Goal: Information Seeking & Learning: Compare options

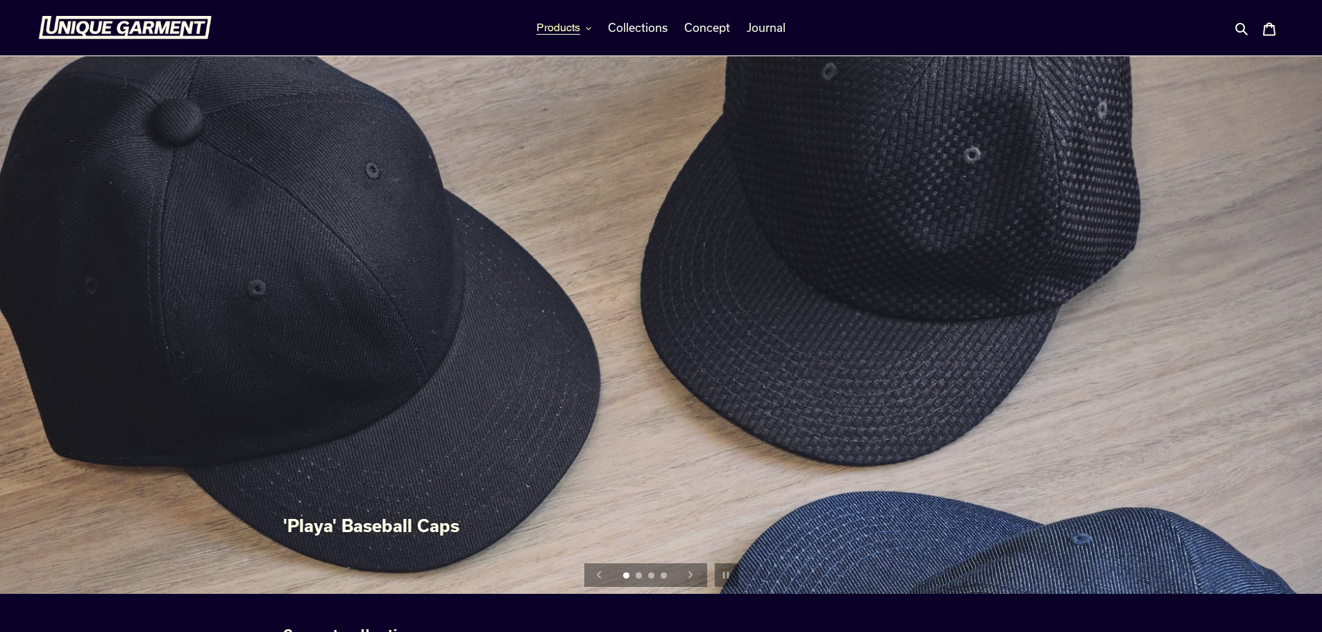
click at [573, 30] on span "Products" at bounding box center [559, 28] width 44 height 14
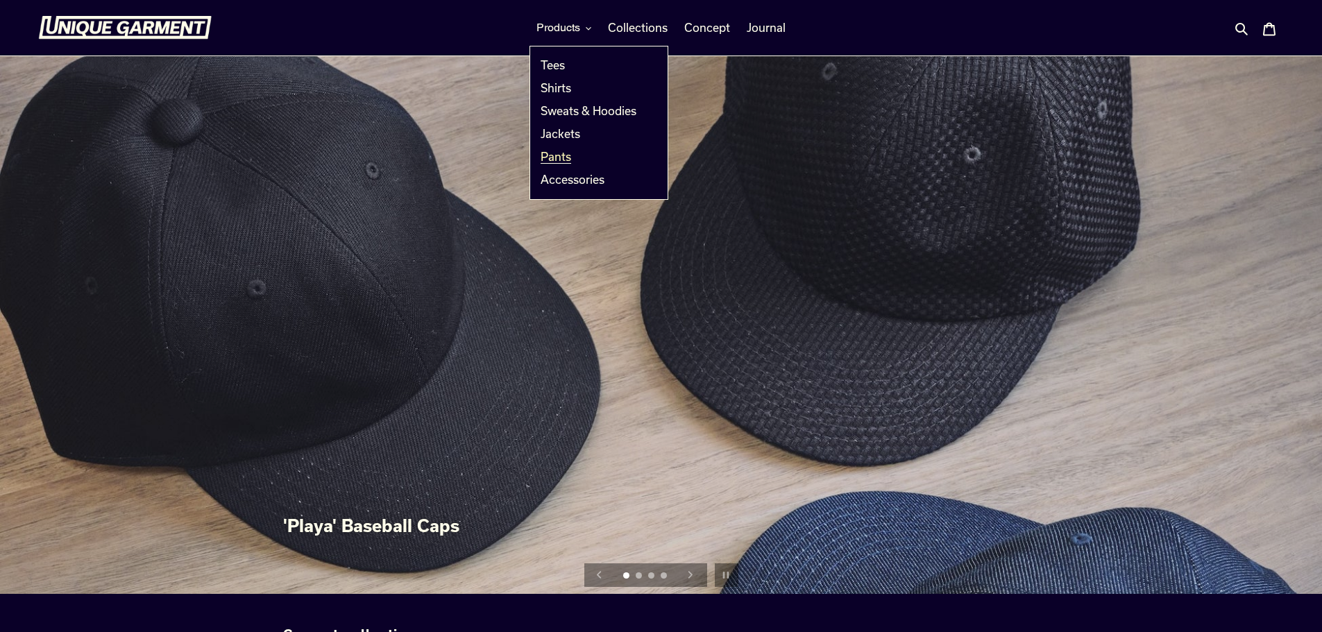
click at [569, 155] on span "Pants" at bounding box center [556, 157] width 31 height 14
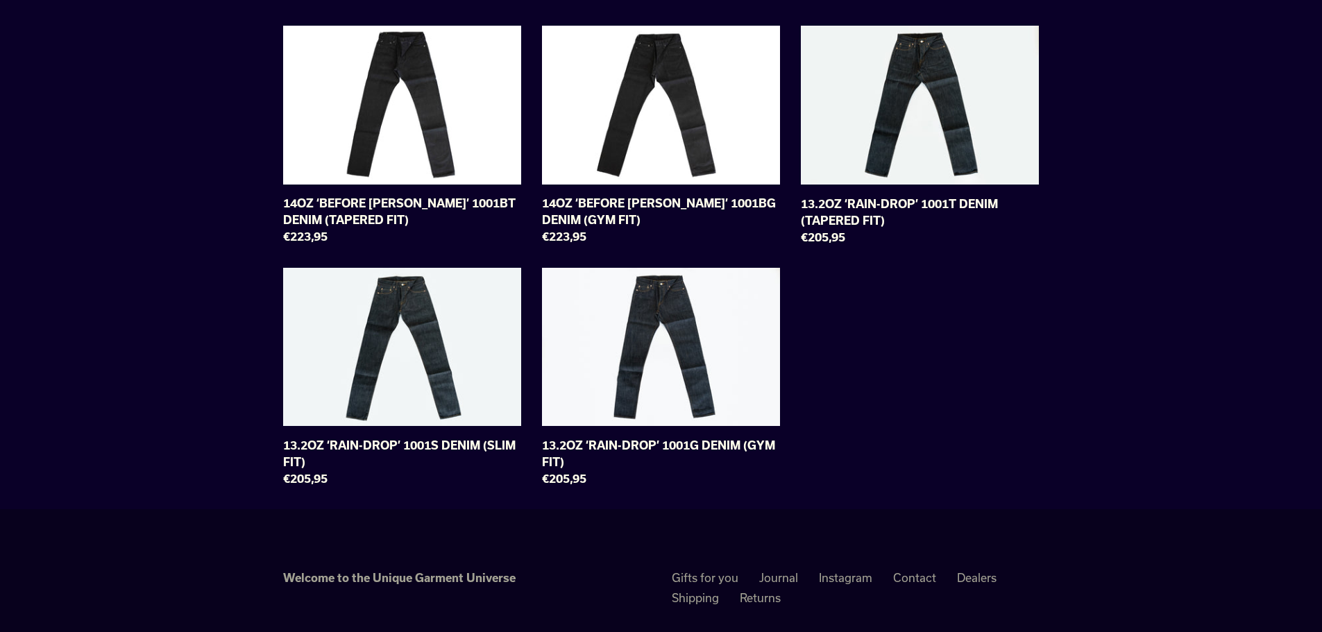
scroll to position [139, 0]
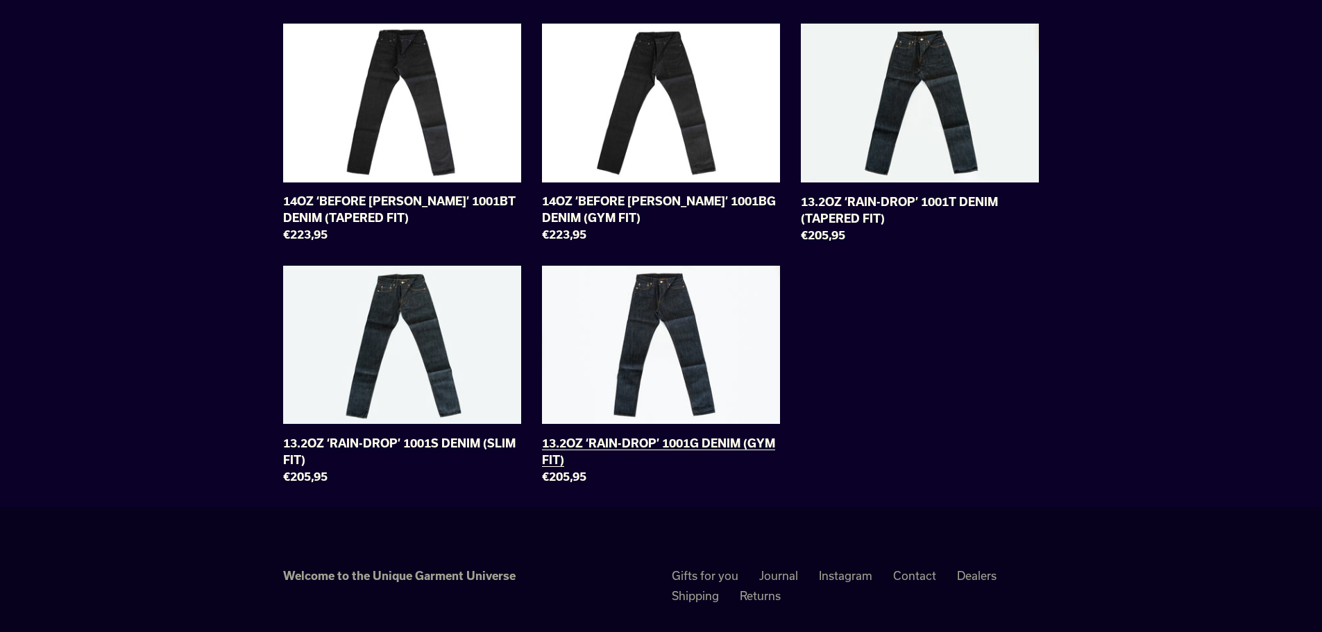
click at [696, 353] on link "13.2OZ ‘RAIN-DROP’ 1001G DENIM (GYM FIT)" at bounding box center [661, 378] width 238 height 225
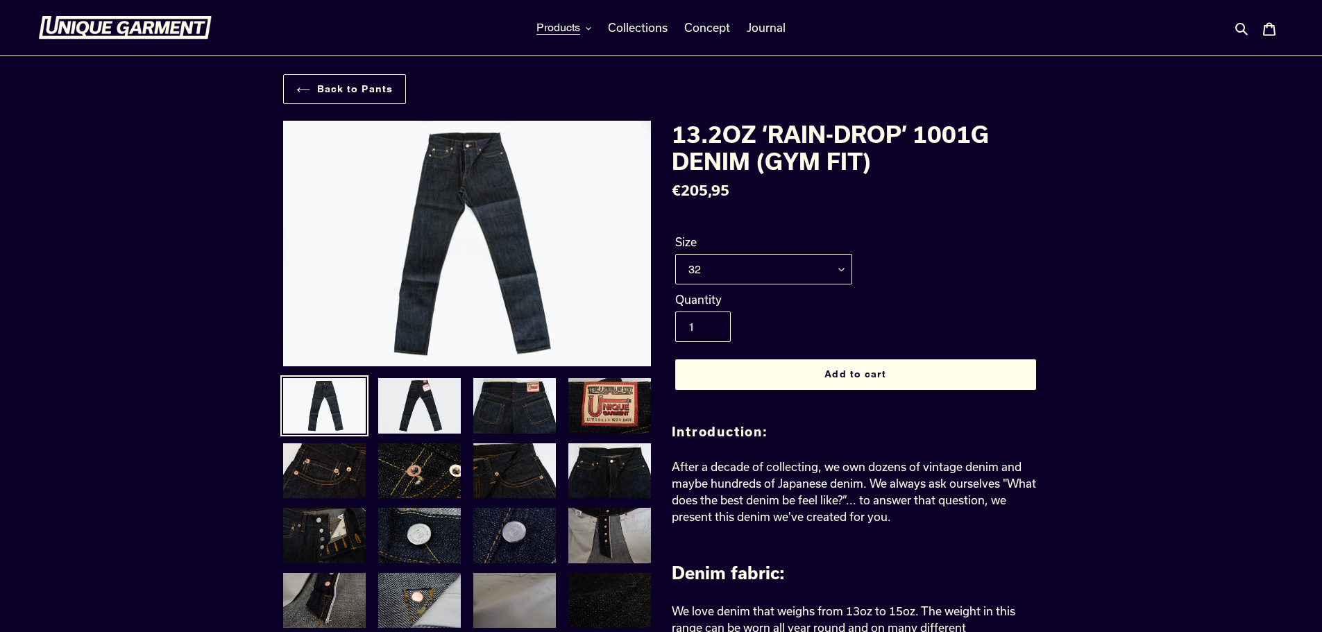
click at [495, 511] on img at bounding box center [514, 536] width 85 height 58
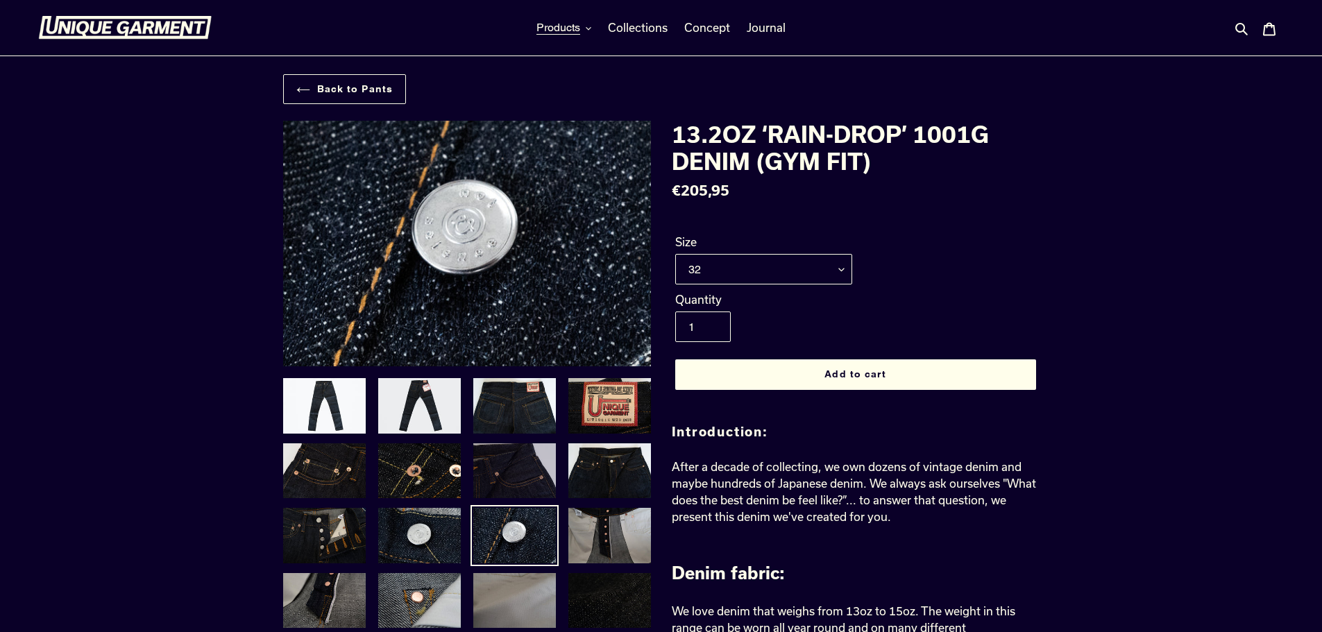
click at [496, 474] on img at bounding box center [514, 471] width 85 height 58
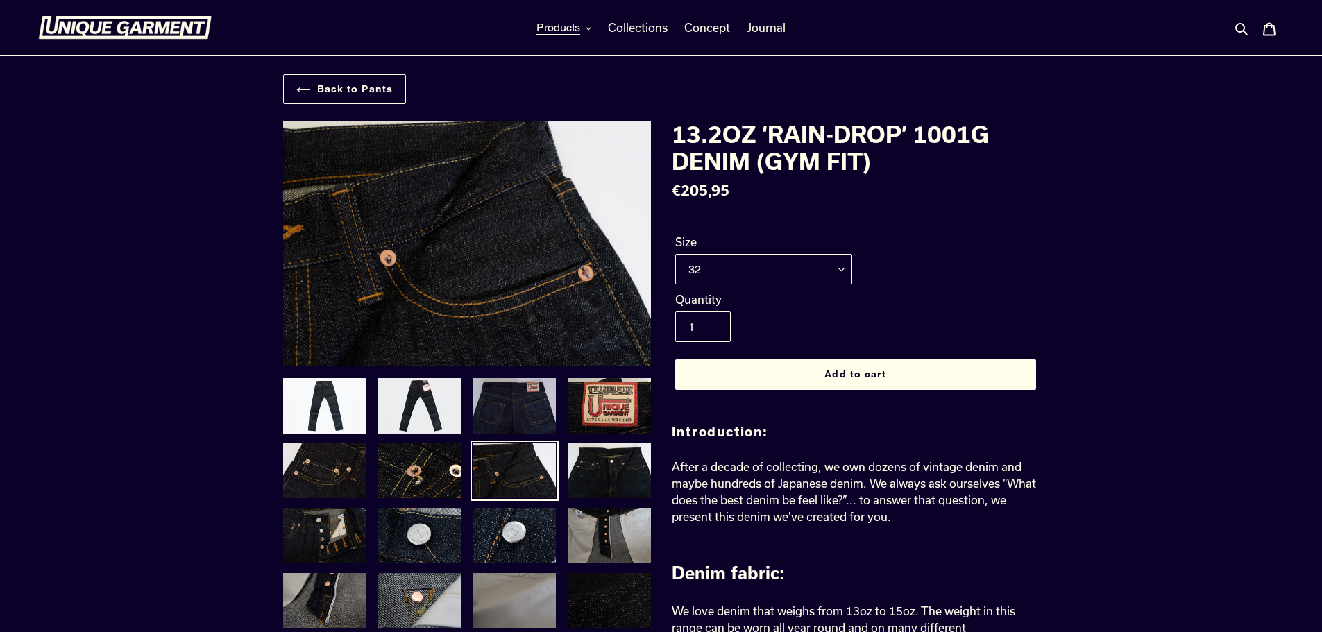
click at [505, 427] on img at bounding box center [514, 406] width 85 height 58
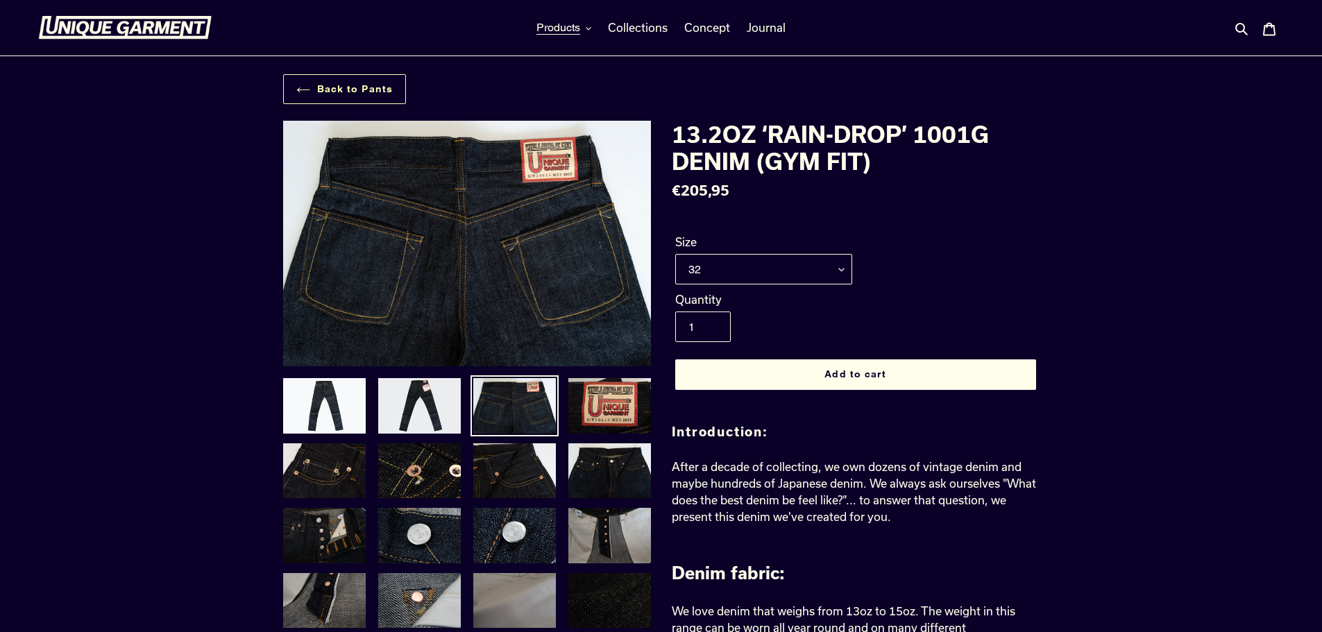
click at [286, 82] on link "Back to Pants" at bounding box center [345, 89] width 124 height 30
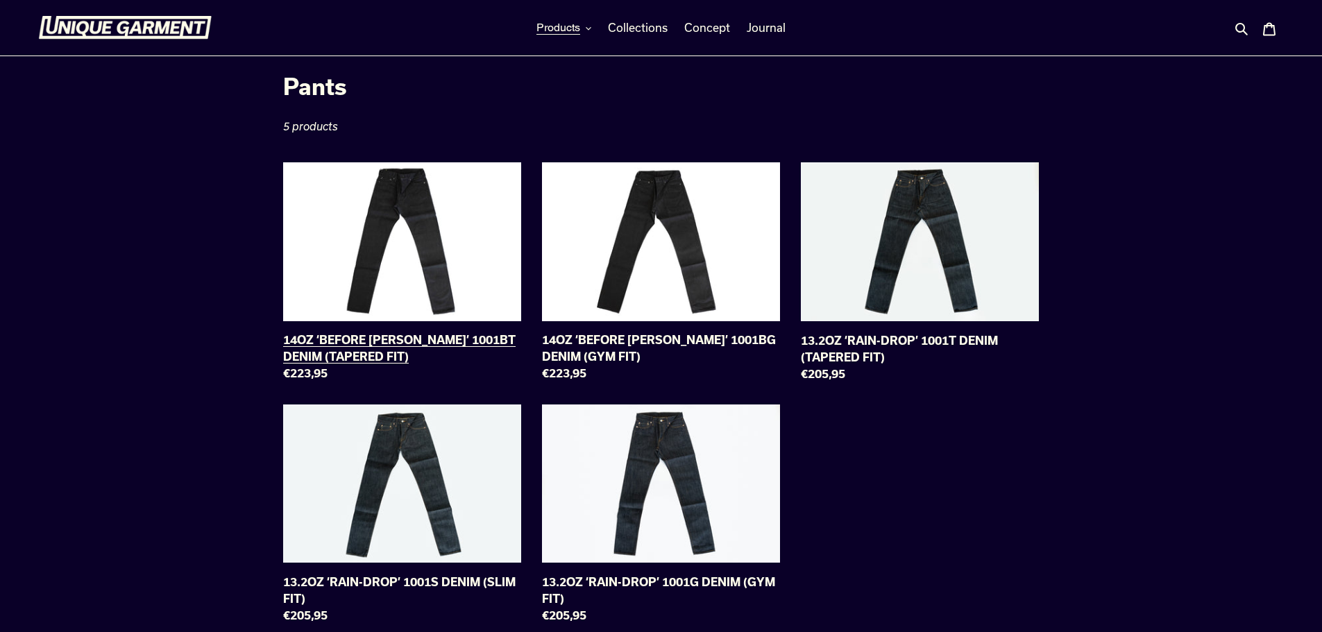
scroll to position [139, 0]
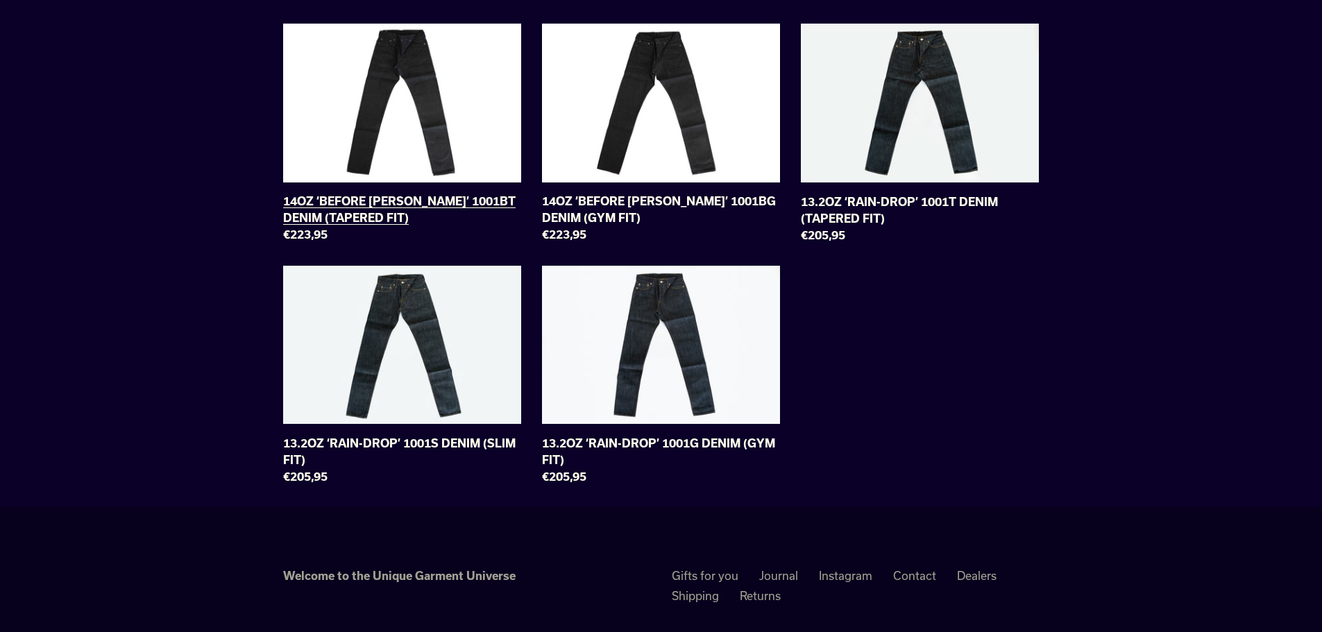
click at [454, 120] on link "14OZ ‘BEFORE DAWN’ 1001BT DENIM (TAPERED FIT)" at bounding box center [402, 136] width 238 height 225
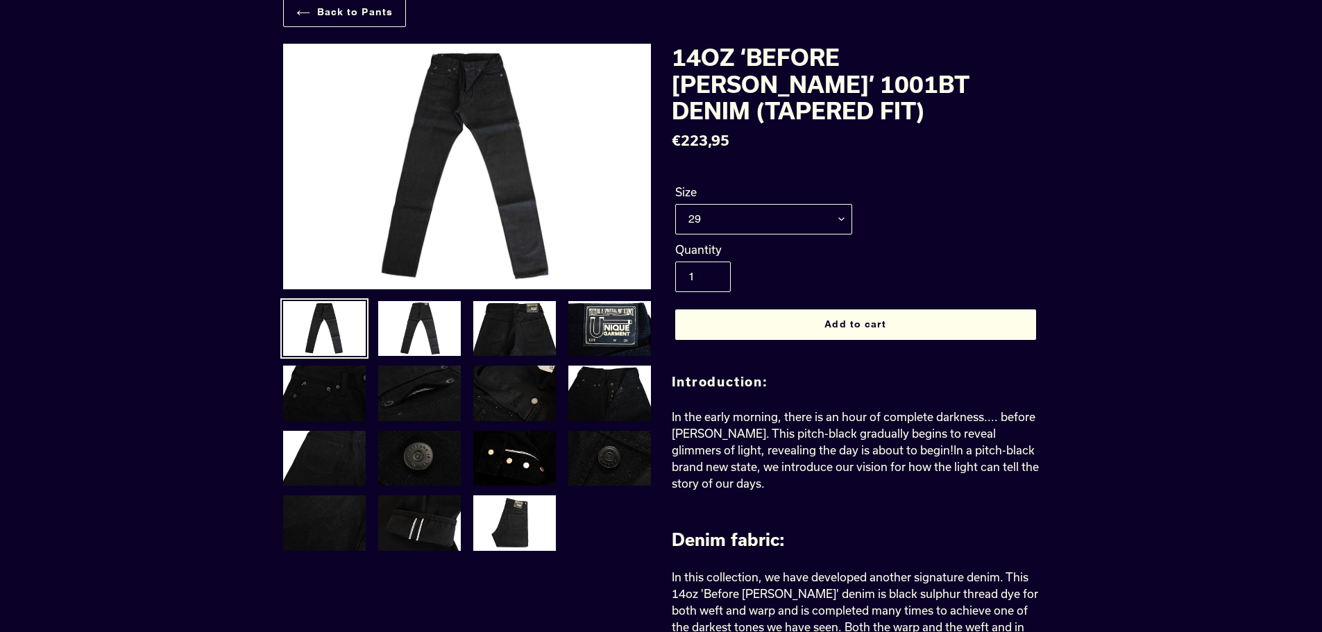
scroll to position [69, 0]
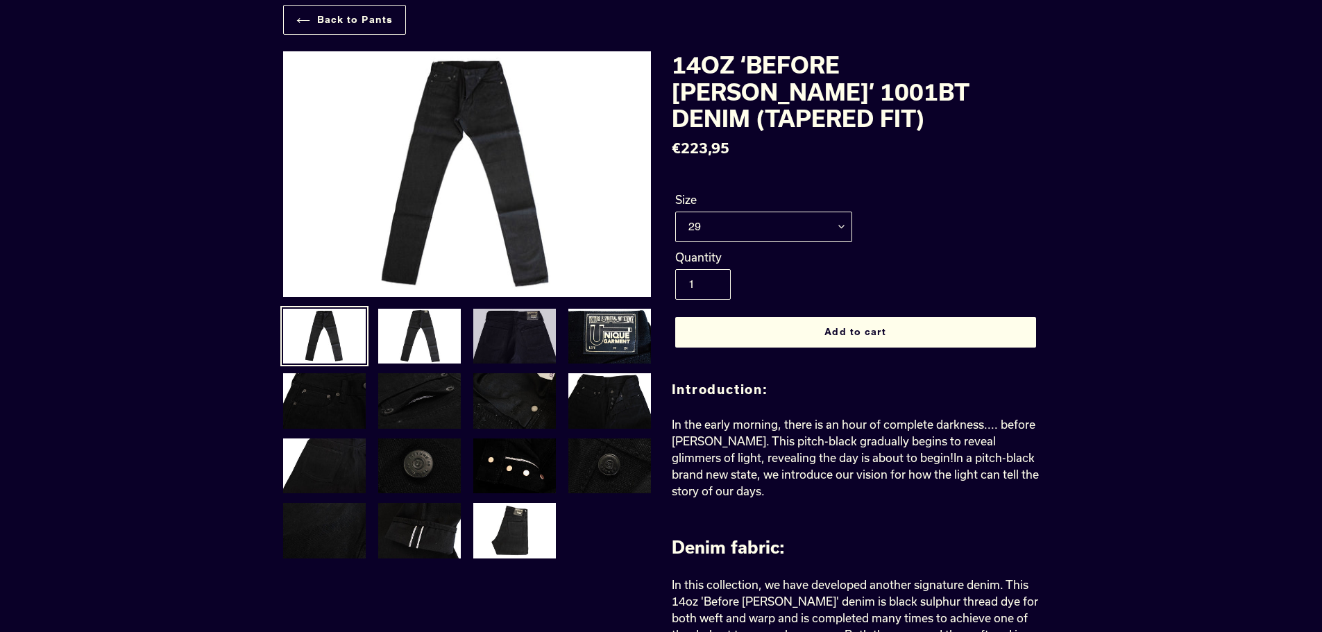
click at [526, 353] on img at bounding box center [514, 337] width 85 height 58
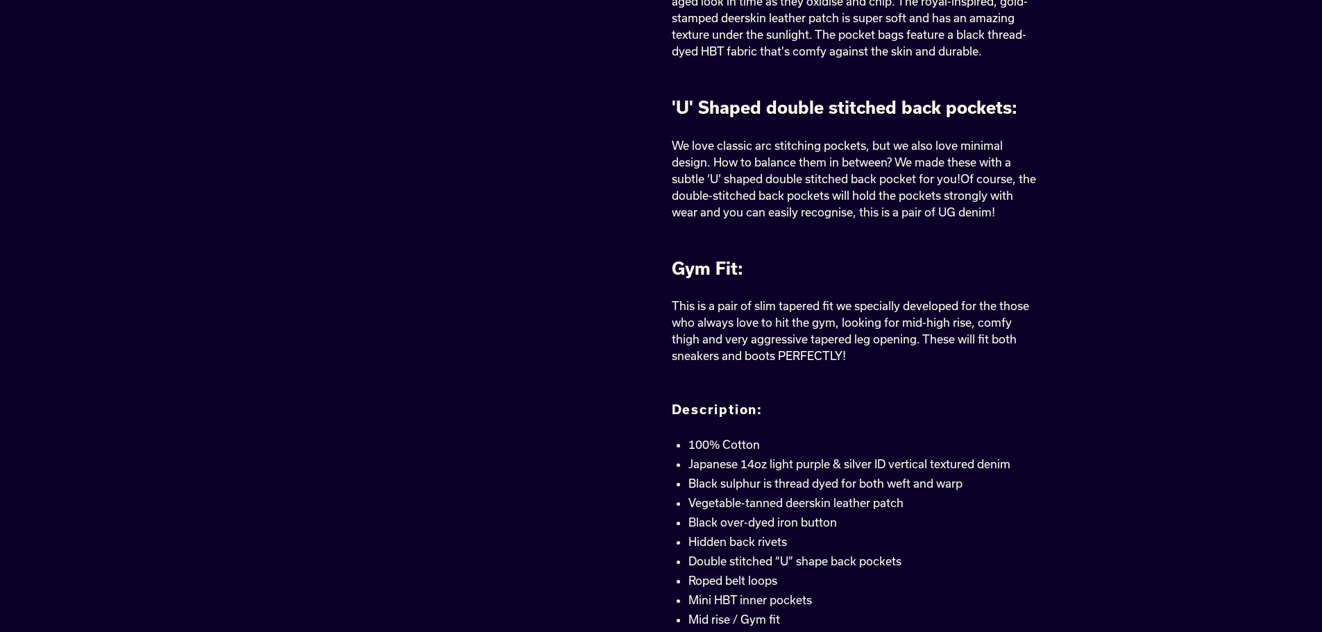
scroll to position [1041, 0]
